Goal: Information Seeking & Learning: Check status

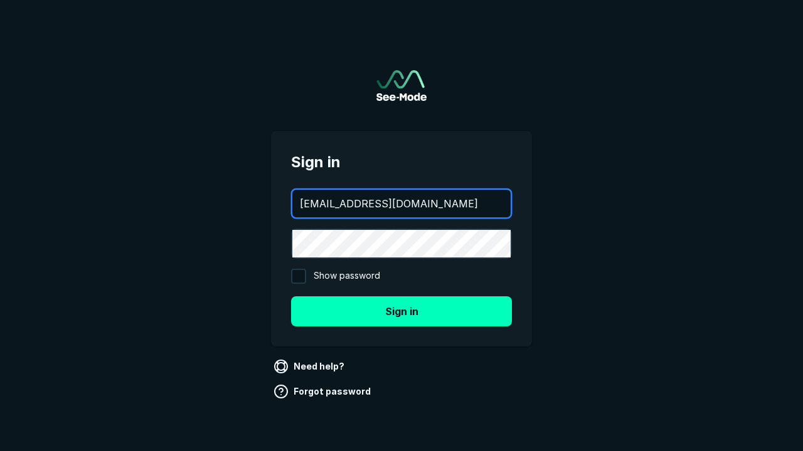
type input "[EMAIL_ADDRESS][DOMAIN_NAME]"
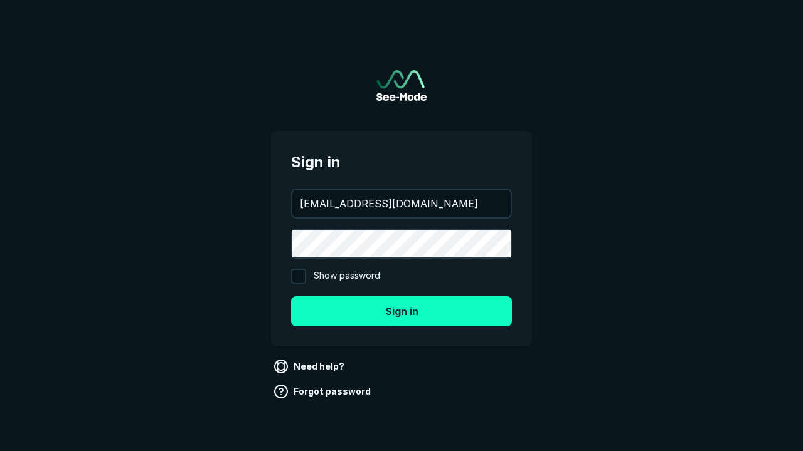
click at [401, 311] on button "Sign in" at bounding box center [401, 312] width 221 height 30
